Goal: Transaction & Acquisition: Purchase product/service

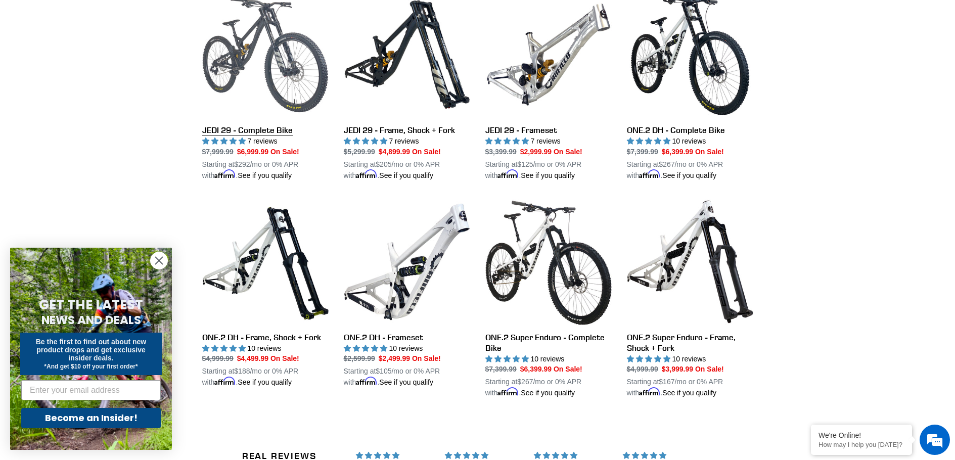
scroll to position [1162, 0]
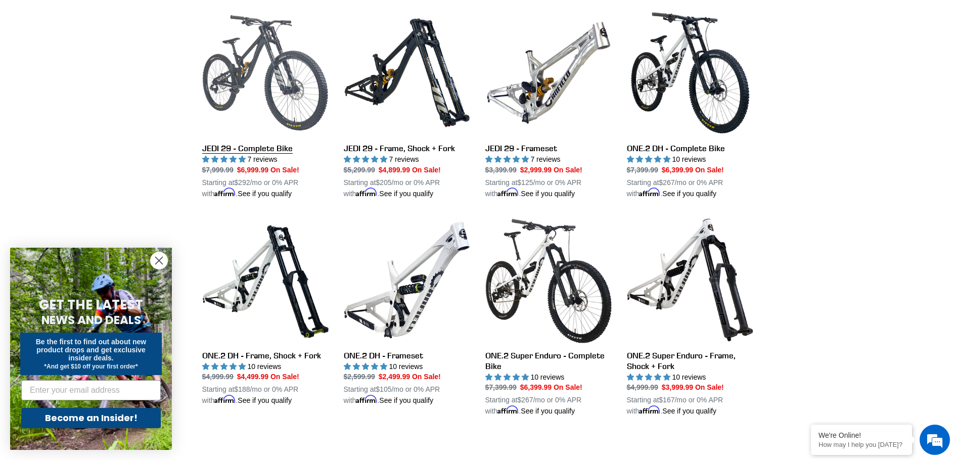
click at [280, 100] on link "JEDI 29 - Complete Bike" at bounding box center [265, 105] width 126 height 190
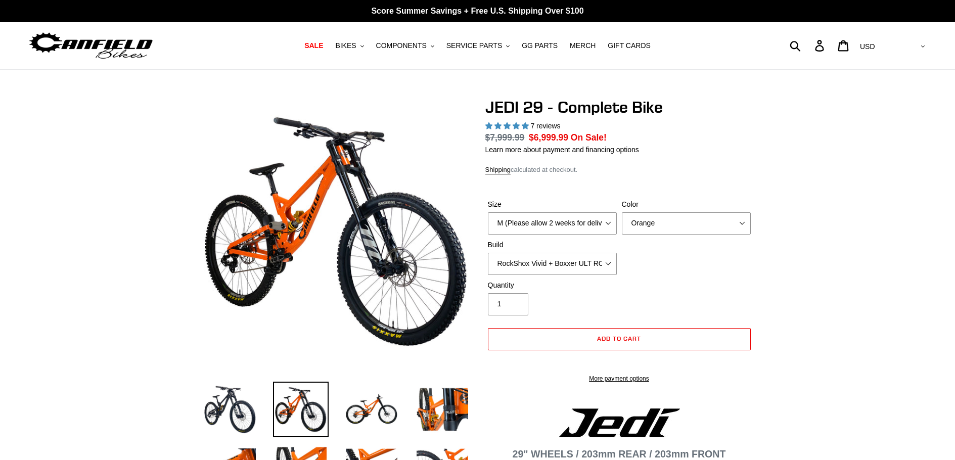
select select "highest-rating"
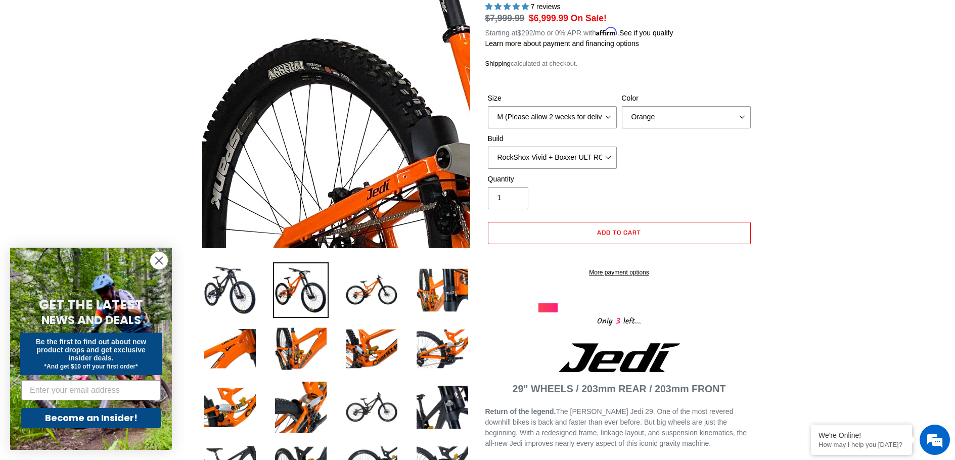
scroll to position [101, 0]
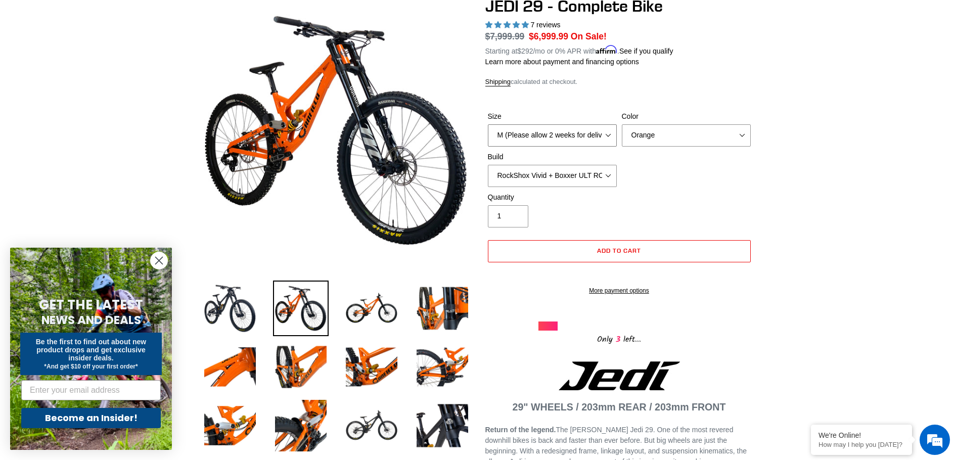
drag, startPoint x: 539, startPoint y: 130, endPoint x: 527, endPoint y: 123, distance: 13.6
click at [528, 124] on select "M (Please allow 2 weeks for delivery) L (Please allow 2 weeks for delivery) XL …" at bounding box center [552, 135] width 129 height 22
select select "L (Please allow 2 weeks for delivery)"
click at [488, 124] on select "M (Please allow 2 weeks for delivery) L (Please allow 2 weeks for delivery) XL …" at bounding box center [552, 135] width 129 height 22
click at [666, 138] on select "Orange Stealth Black Raw" at bounding box center [686, 135] width 129 height 22
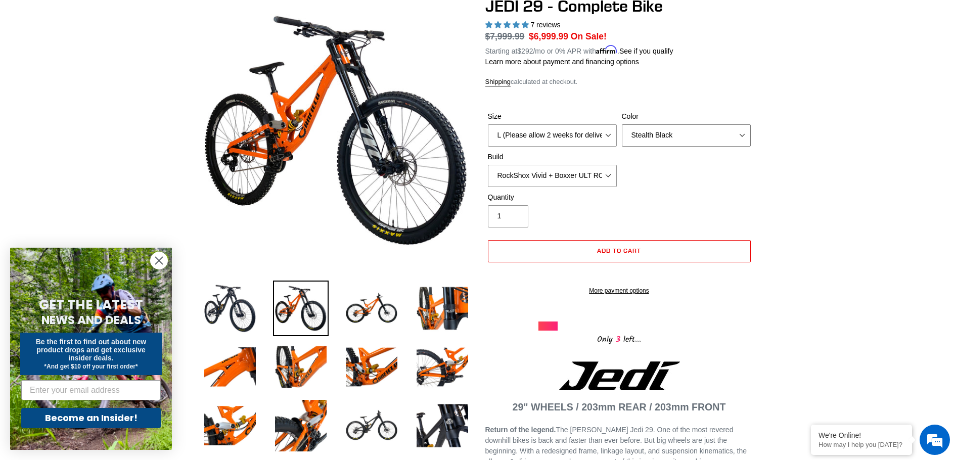
click at [622, 124] on select "Orange Stealth Black Raw" at bounding box center [686, 135] width 129 height 22
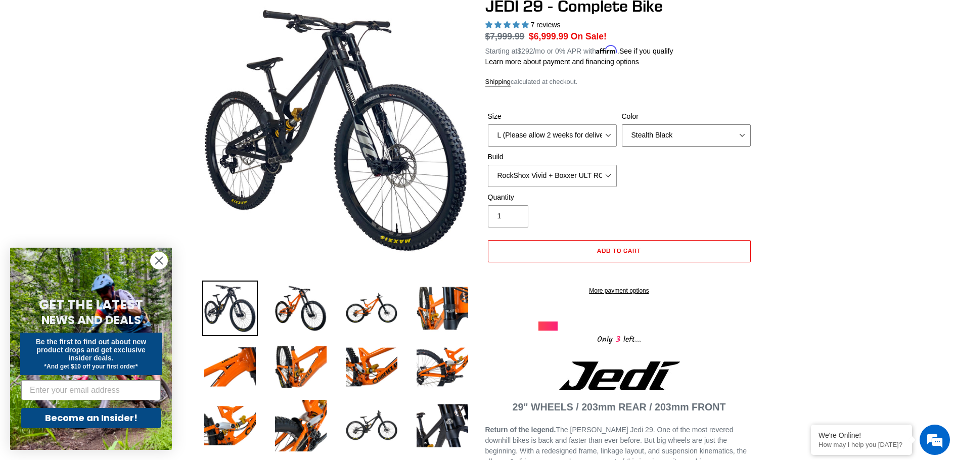
click at [655, 139] on select "Orange Stealth Black Raw" at bounding box center [686, 135] width 129 height 22
click at [622, 124] on select "Orange Stealth Black Raw" at bounding box center [686, 135] width 129 height 22
click at [651, 144] on select "Orange Stealth Black Raw" at bounding box center [686, 135] width 129 height 22
select select "Raw"
click at [622, 124] on select "Orange Stealth Black Raw" at bounding box center [686, 135] width 129 height 22
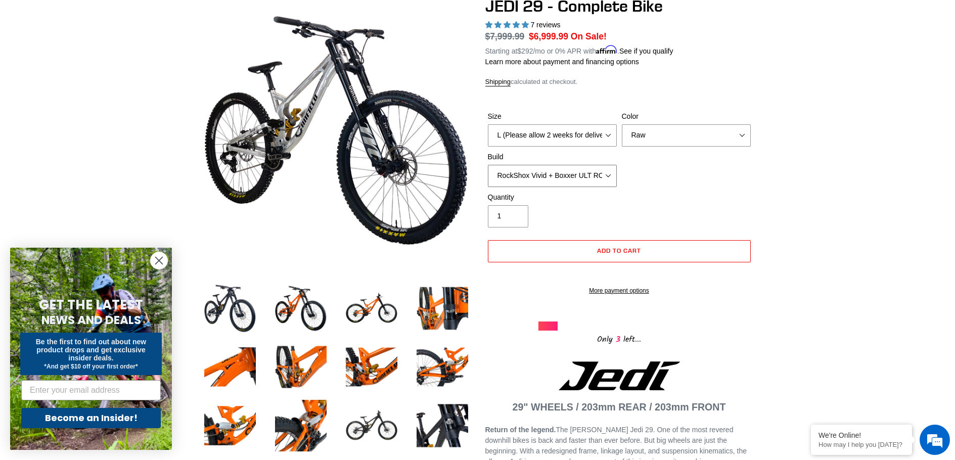
click at [535, 179] on select "RockShox Vivid + Boxxer ULT RC2 C3 200 + SRAM XO RockShox Vivid + Boxxer ULT RC…" at bounding box center [552, 176] width 129 height 22
click at [488, 165] on select "RockShox Vivid + Boxxer ULT RC2 C3 200 + SRAM XO RockShox Vivid + Boxxer ULT RC…" at bounding box center [552, 176] width 129 height 22
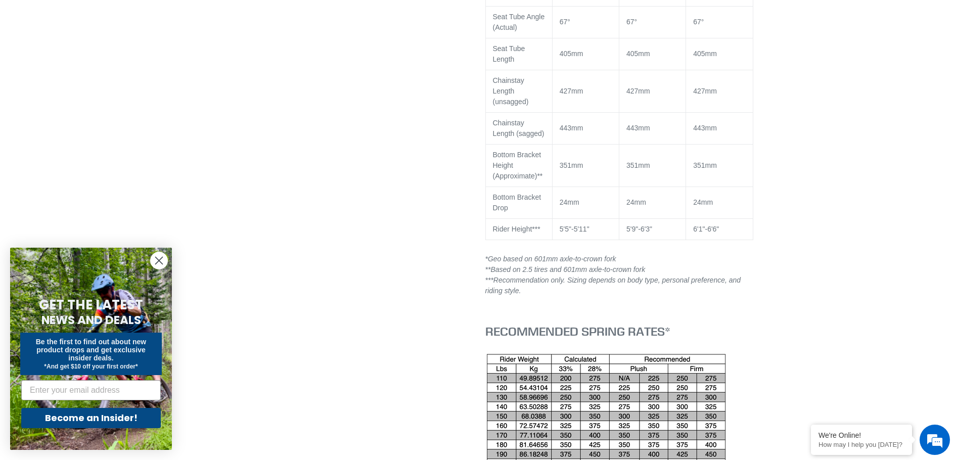
scroll to position [1819, 0]
click at [158, 262] on icon "Close dialog" at bounding box center [159, 260] width 7 height 7
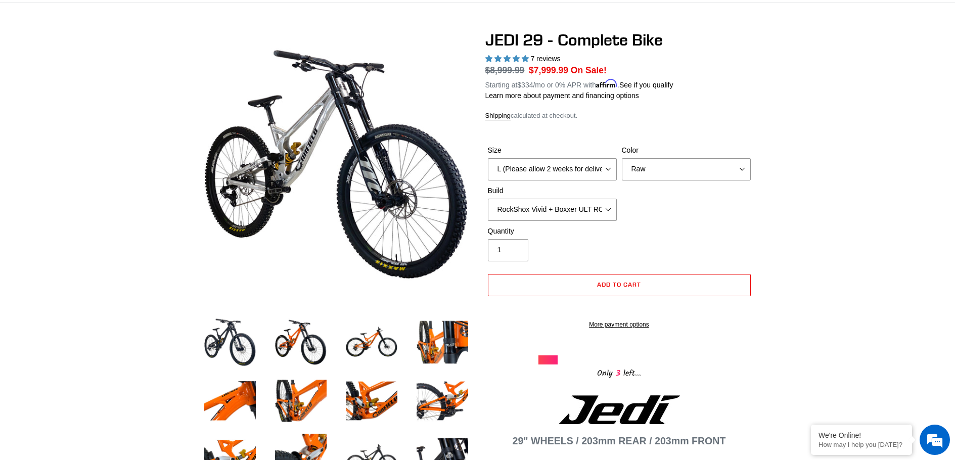
scroll to position [0, 0]
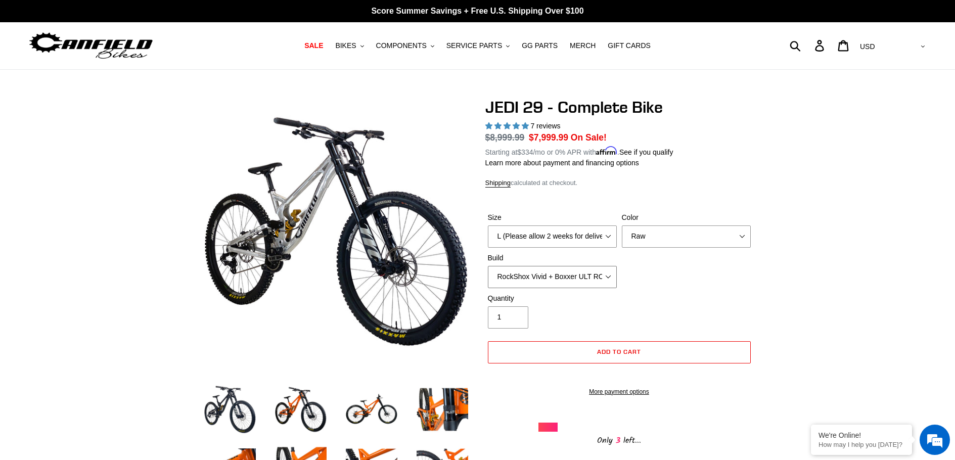
click at [553, 266] on select "RockShox Vivid + Boxxer ULT RC2 C3 200 + SRAM XO RockShox Vivid + Boxxer ULT RC…" at bounding box center [552, 277] width 129 height 22
select select "RockShox Vivid + Boxxer ULT RC2 C3 200 + Shimano"
click at [488, 266] on select "RockShox Vivid + Boxxer ULT RC2 C3 200 + SRAM XO RockShox Vivid + Boxxer ULT RC…" at bounding box center [552, 277] width 129 height 22
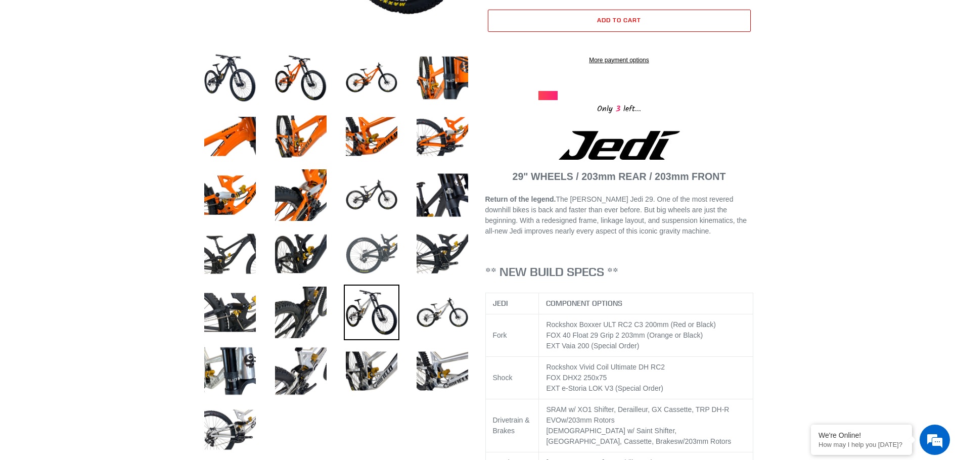
scroll to position [51, 0]
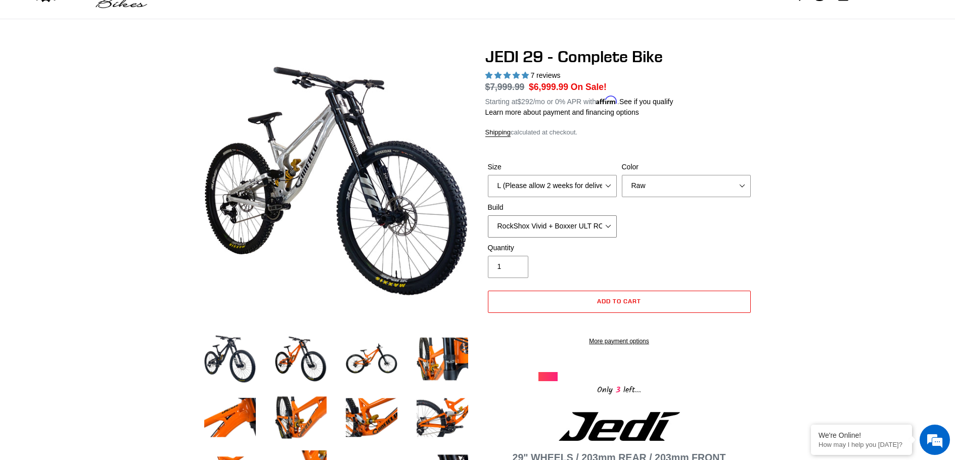
click at [563, 230] on select "RockShox Vivid + Boxxer ULT RC2 C3 200 + SRAM XO RockShox Vivid + Boxxer ULT RC…" at bounding box center [552, 226] width 129 height 22
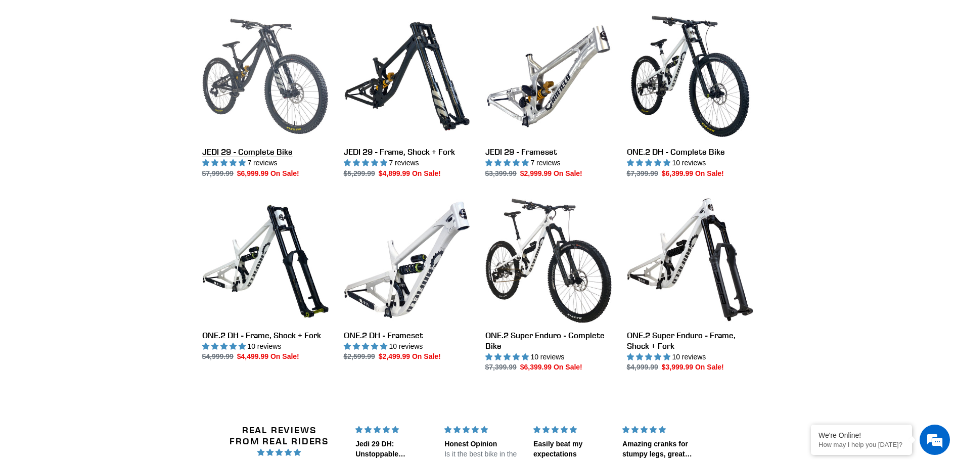
scroll to position [1162, 0]
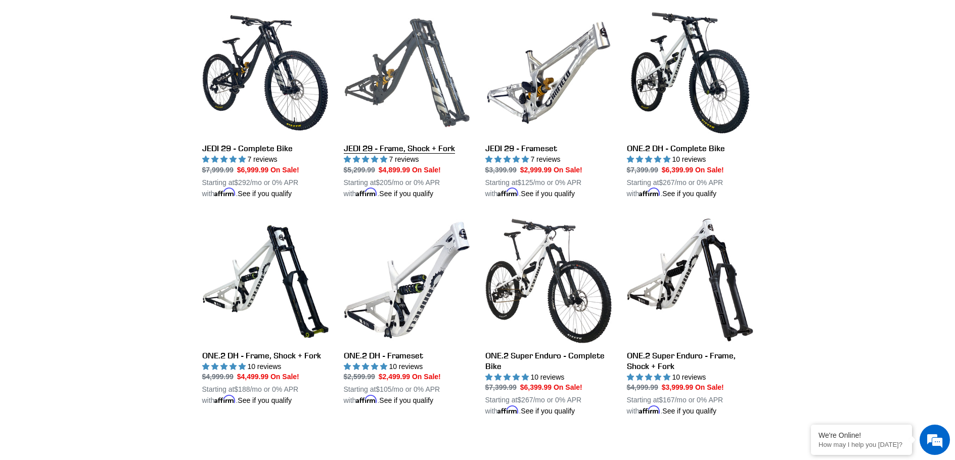
click at [377, 78] on link "JEDI 29 - Frame, Shock + Fork" at bounding box center [407, 105] width 126 height 190
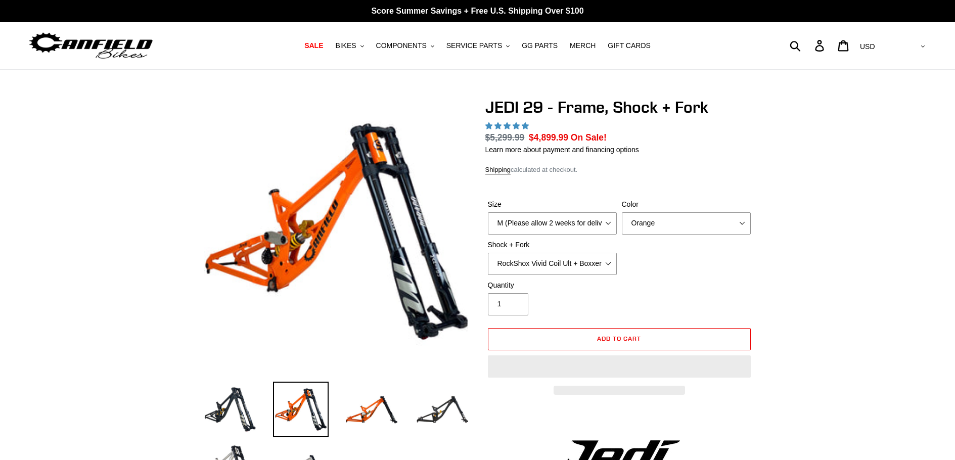
select select "highest-rating"
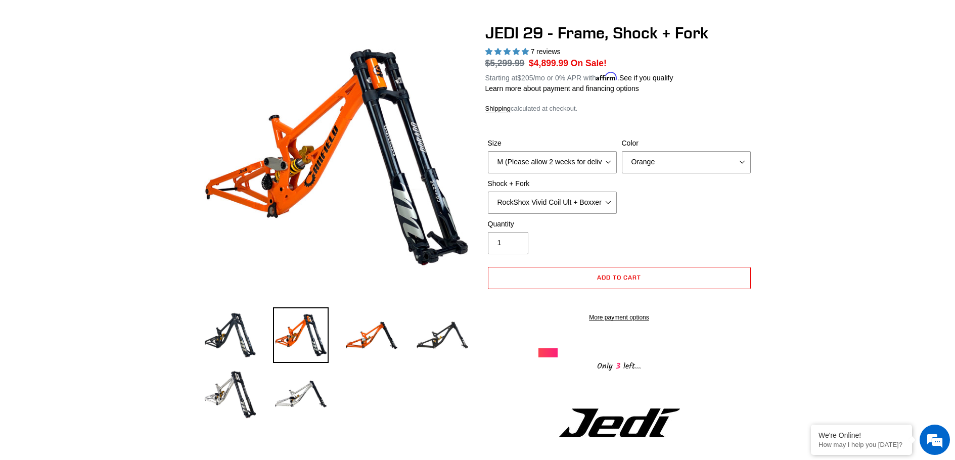
scroll to position [101, 0]
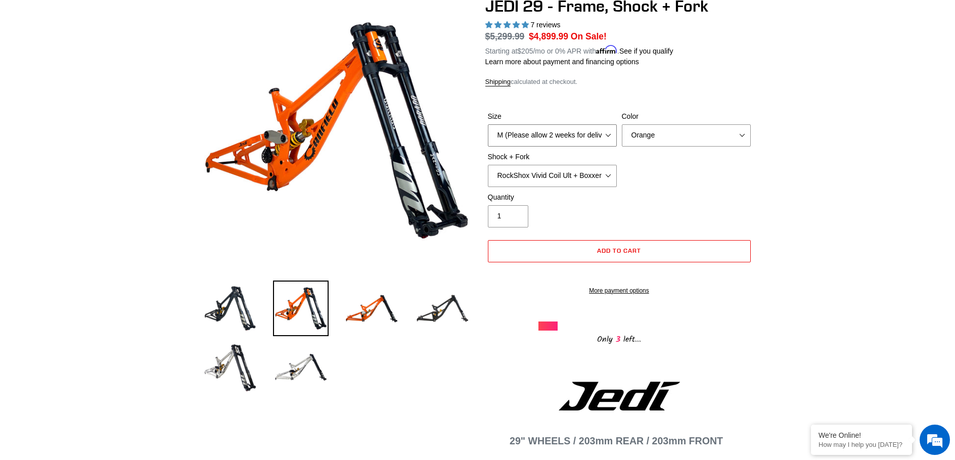
click at [537, 139] on select "M (Please allow 2 weeks for delivery) L (Please allow 2 weeks for delivery) XL" at bounding box center [552, 135] width 129 height 22
select select "L (Please allow 2 weeks for delivery)"
click at [488, 124] on select "M (Please allow 2 weeks for delivery) L (Please allow 2 weeks for delivery) XL" at bounding box center [552, 135] width 129 height 22
click at [530, 177] on select "RockShox Vivid Coil Ult + Boxxer RC2 C3 Ult Fox DHX2 250x75 + Fox 40 Float Grip…" at bounding box center [552, 176] width 129 height 22
select select "Fox DHX2 250x75 + Fox 40 Float Grip2"
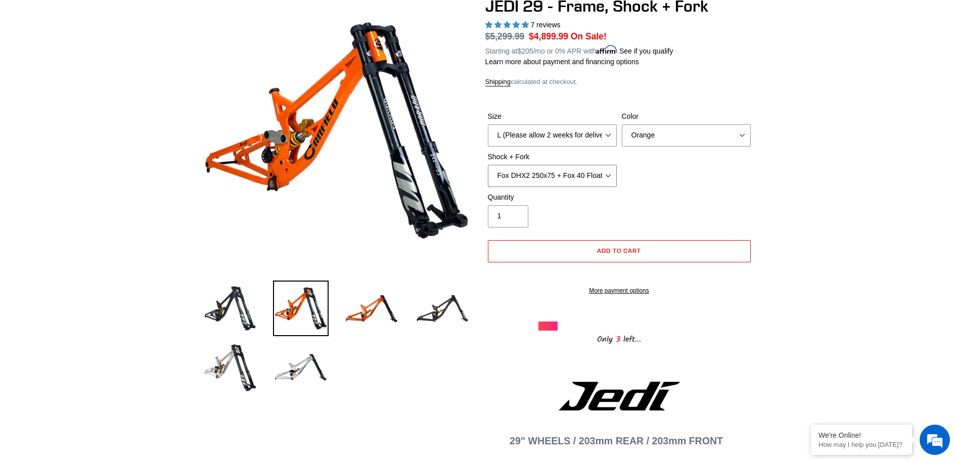
click at [488, 165] on select "RockShox Vivid Coil Ult + Boxxer RC2 C3 Ult Fox DHX2 250x75 + Fox 40 Float Grip…" at bounding box center [552, 176] width 129 height 22
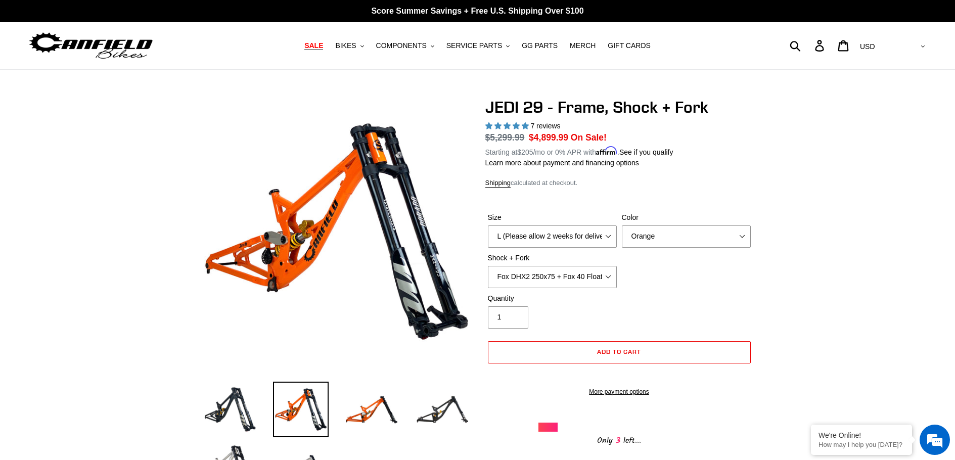
click at [323, 41] on span "SALE" at bounding box center [313, 45] width 19 height 9
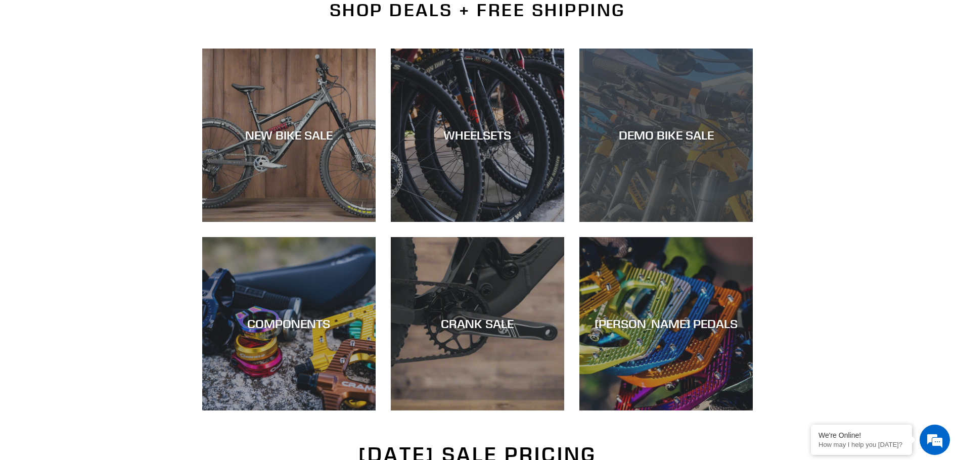
scroll to position [253, 0]
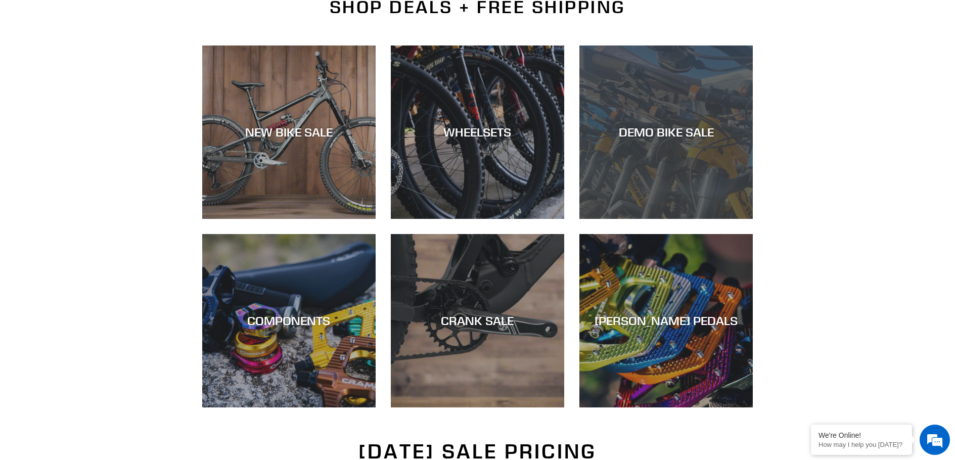
click at [714, 219] on div "DEMO BIKE SALE" at bounding box center [665, 219] width 173 height 0
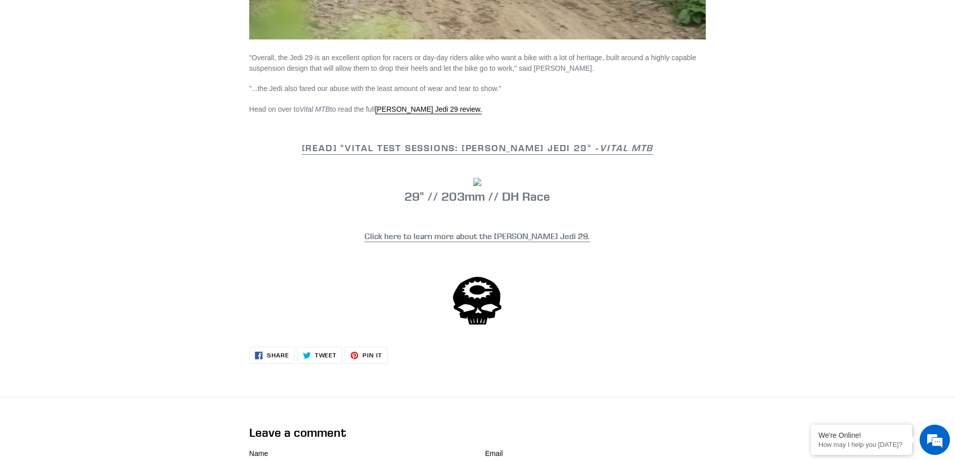
scroll to position [1769, 0]
